Goal: Information Seeking & Learning: Learn about a topic

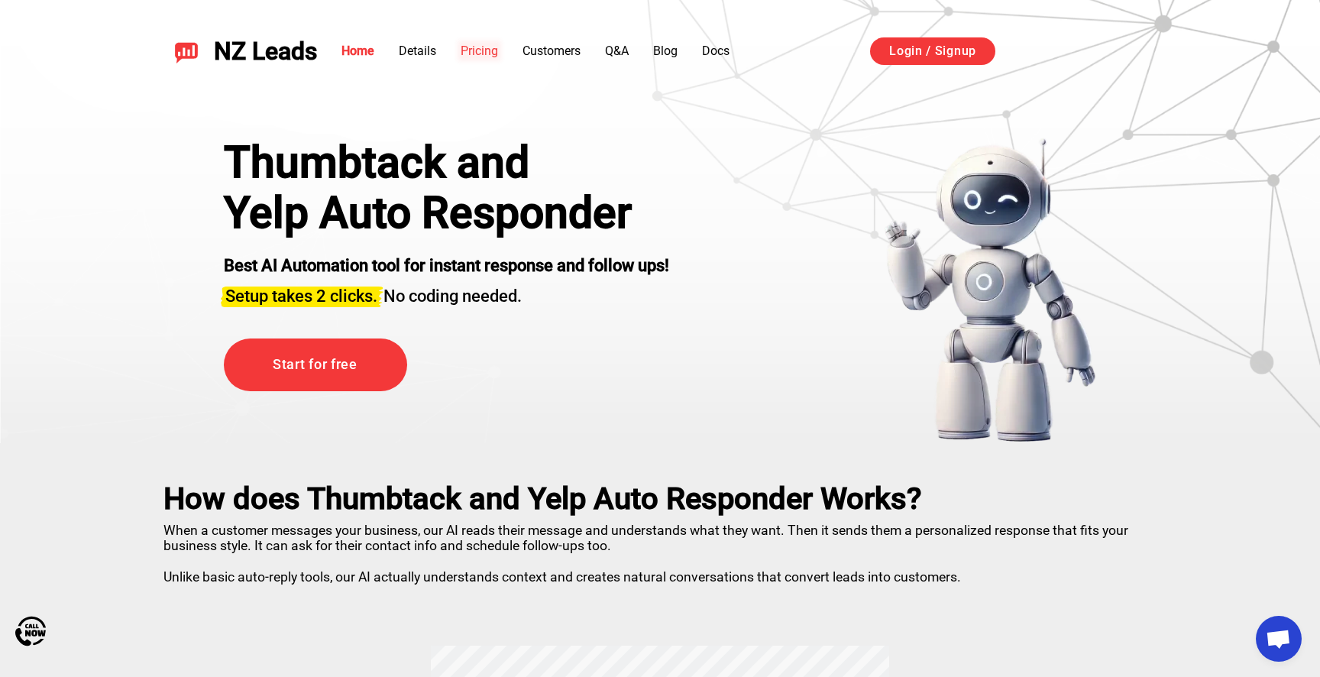
click at [492, 53] on link "Pricing" at bounding box center [479, 51] width 37 height 15
click at [356, 51] on link "Home" at bounding box center [358, 51] width 33 height 15
click at [301, 50] on span "NZ Leads" at bounding box center [265, 51] width 103 height 28
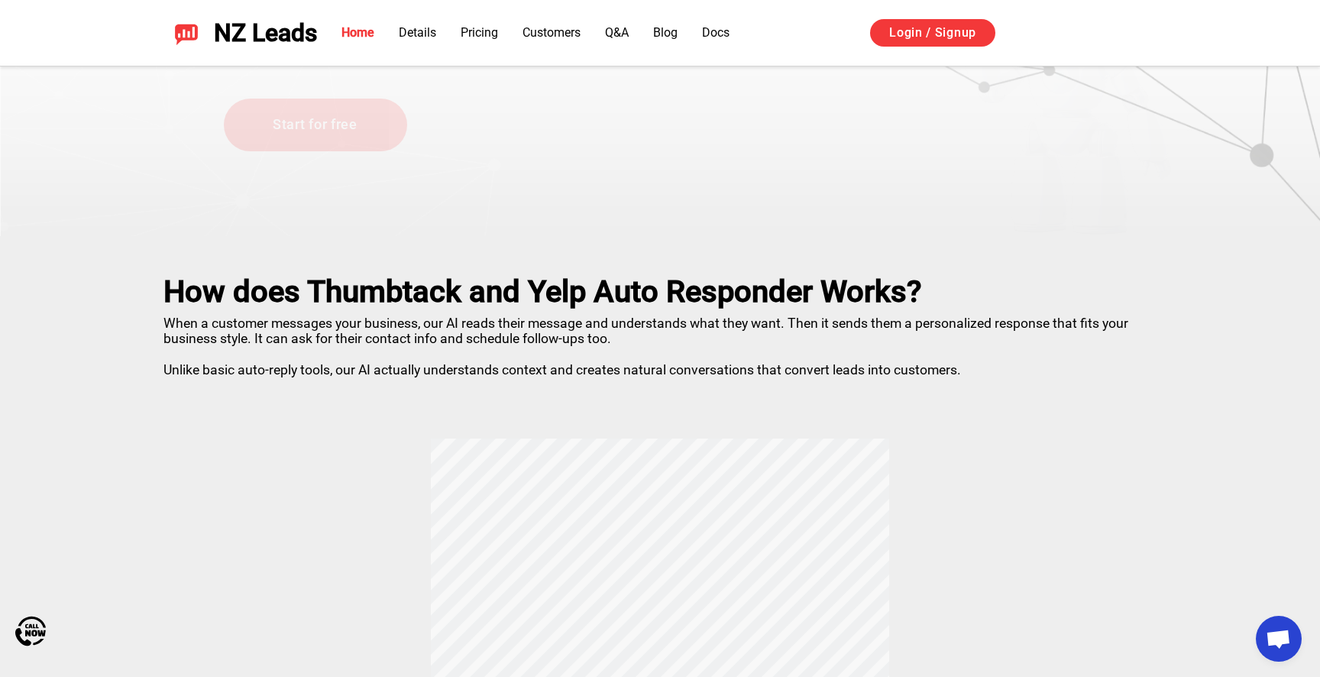
scroll to position [257, 0]
